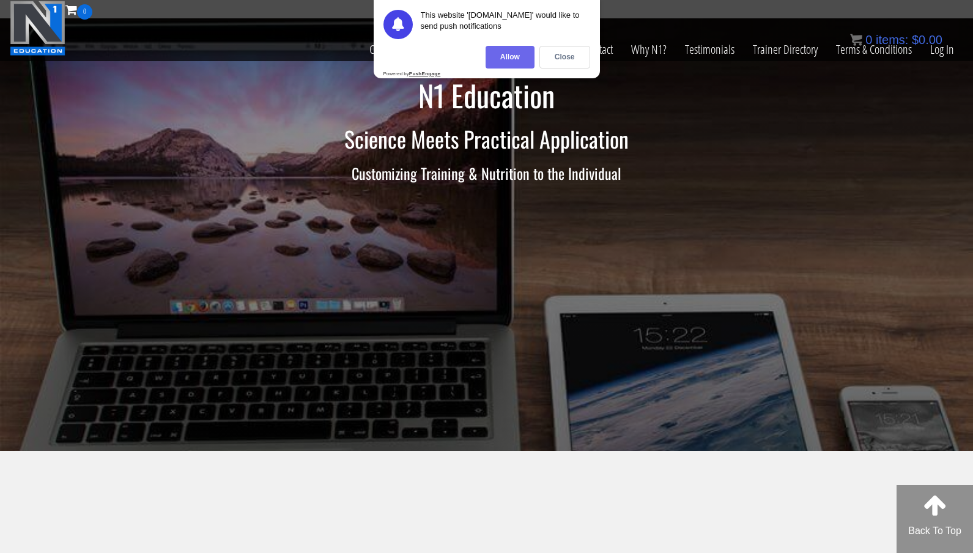
click at [505, 62] on div "Allow" at bounding box center [510, 57] width 49 height 23
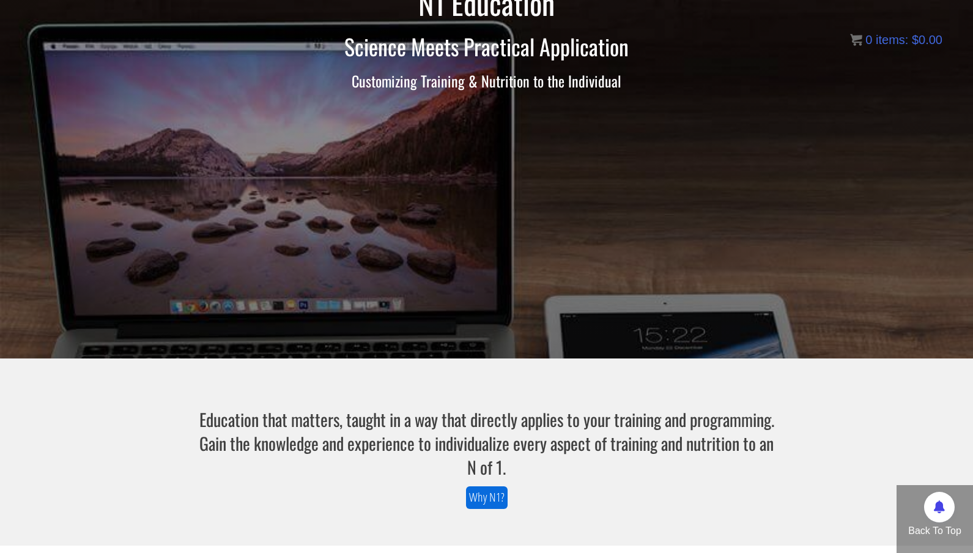
scroll to position [127, 0]
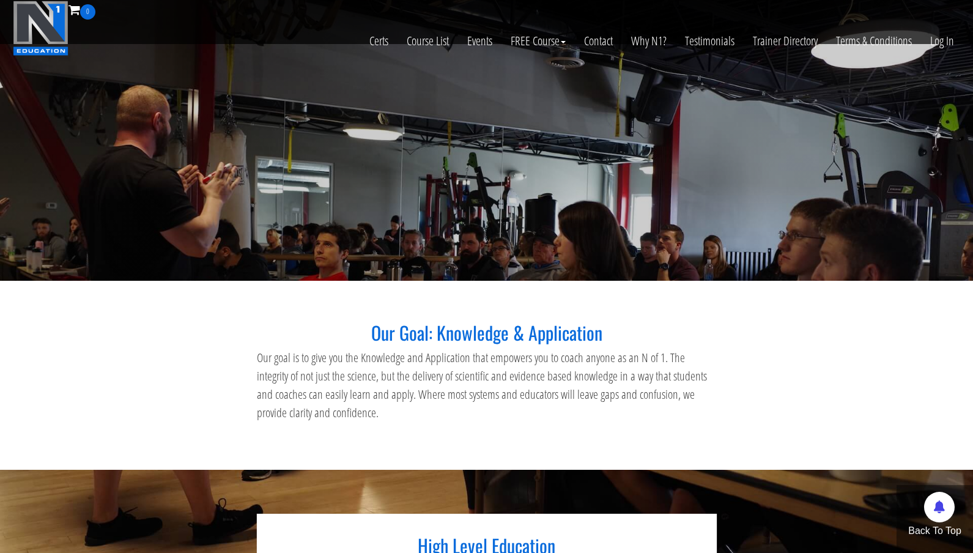
scroll to position [248, 0]
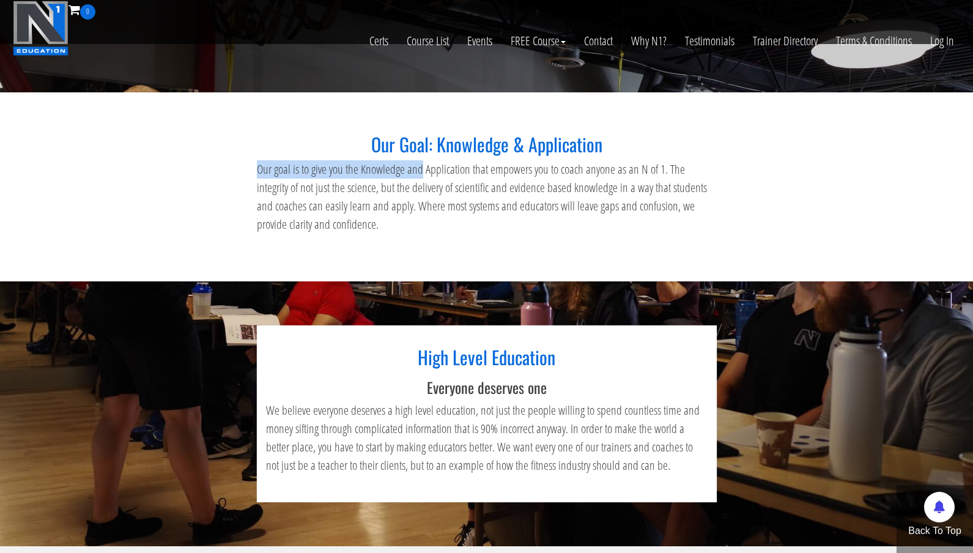
drag, startPoint x: 351, startPoint y: 155, endPoint x: 464, endPoint y: 183, distance: 116.7
click at [464, 183] on div "Our Goal: Knowledge & Application Our goal is to give you the Knowledge and App…" at bounding box center [486, 184] width 489 height 100
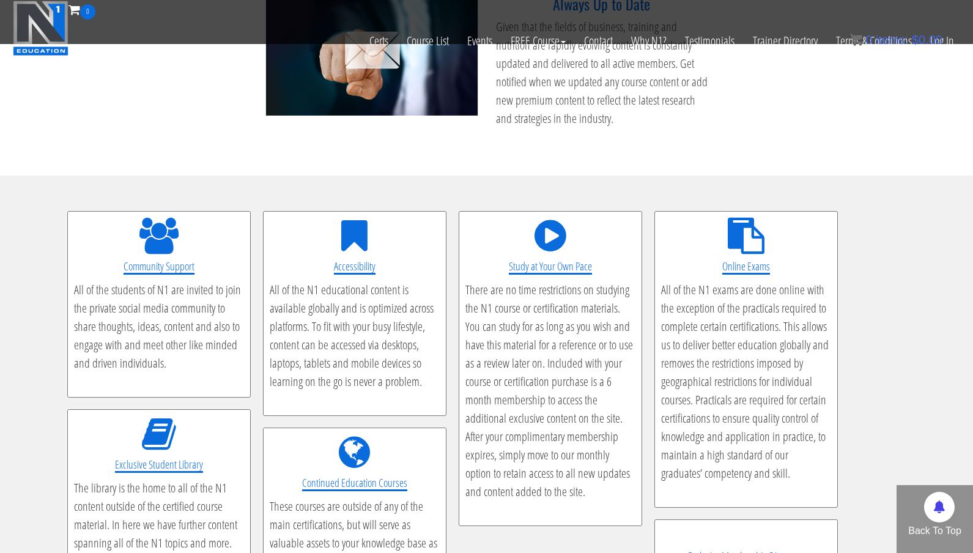
scroll to position [1854, 0]
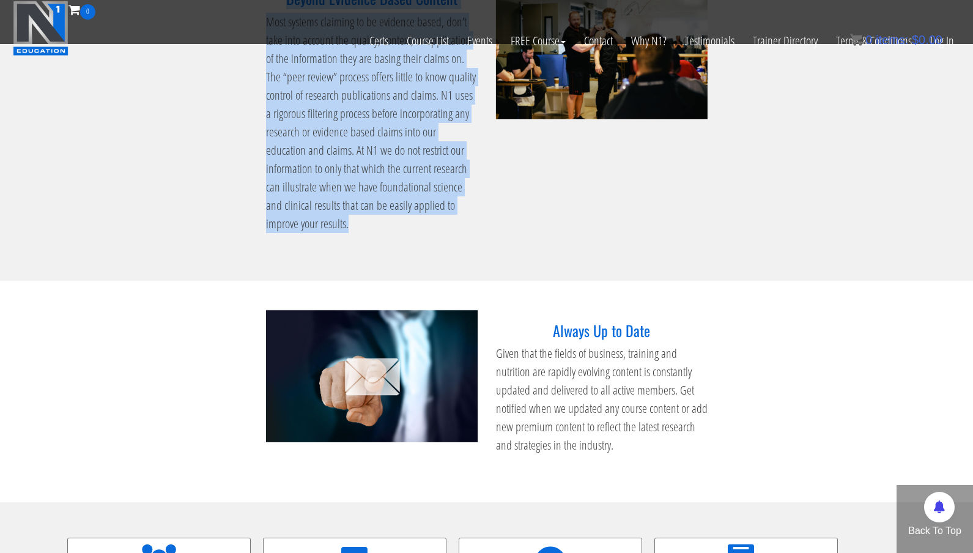
drag, startPoint x: 404, startPoint y: 250, endPoint x: 425, endPoint y: 253, distance: 21.7
click at [404, 250] on div "Beyond Evidence Based Content Most systems claiming to be evidence based, don’t…" at bounding box center [372, 114] width 230 height 273
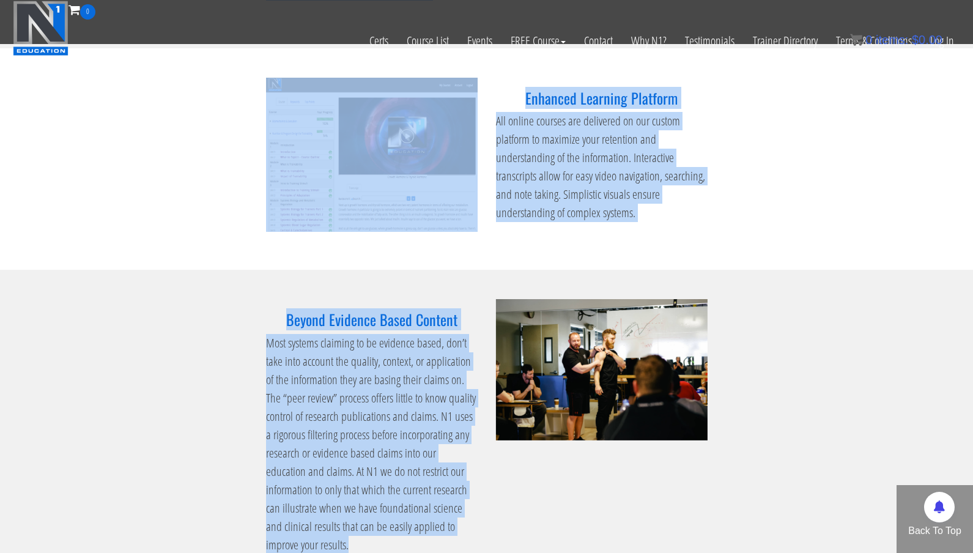
scroll to position [1525, 0]
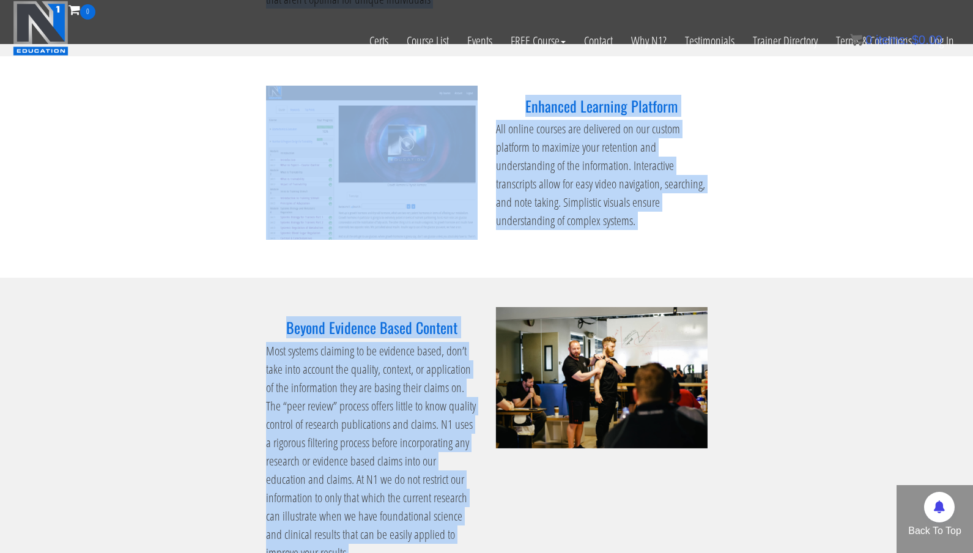
copy div "Our goal is to give you the Knowledge and Application that empowers you to coac…"
